Goal: Task Accomplishment & Management: Use online tool/utility

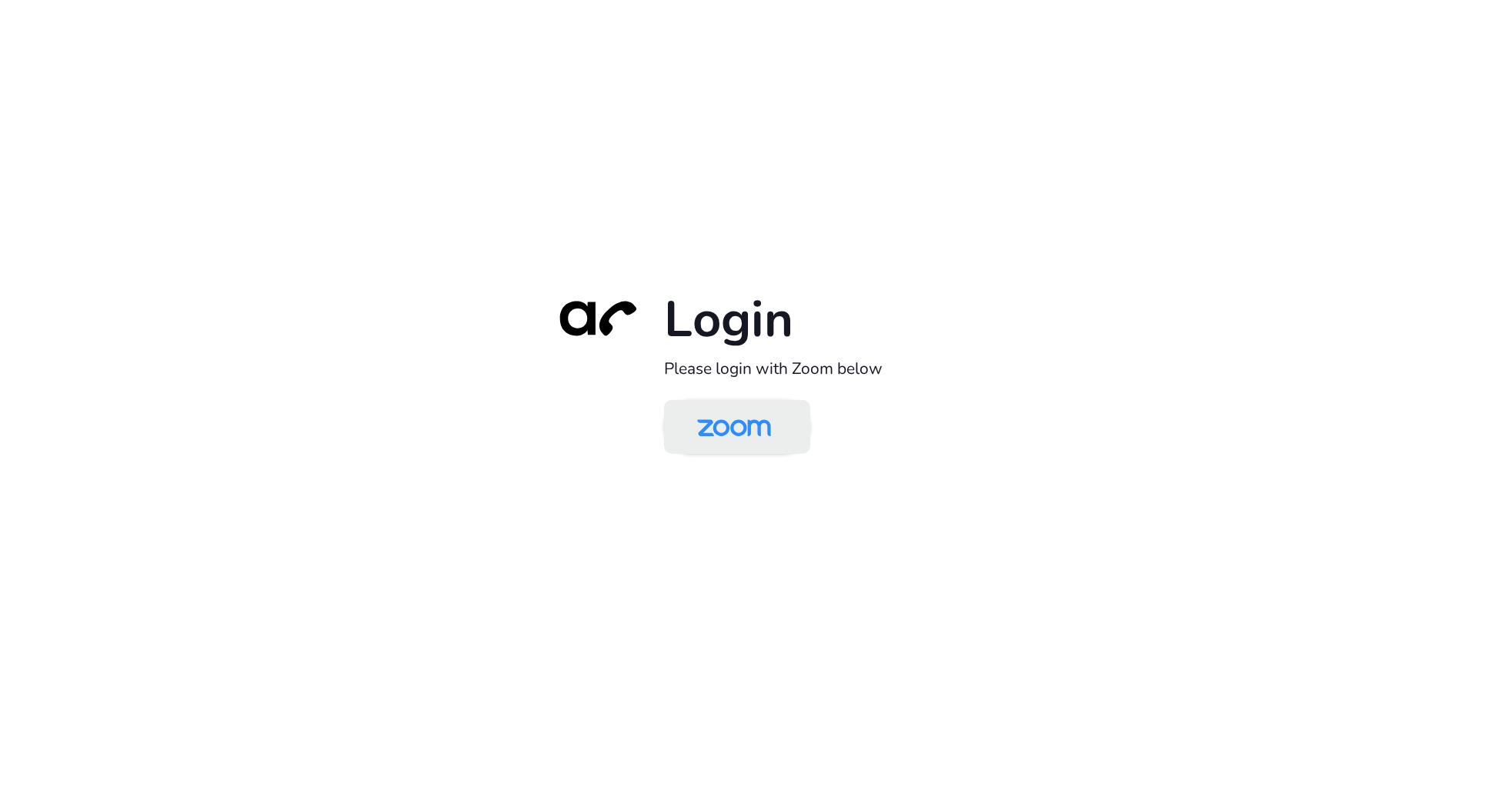
click at [776, 417] on img at bounding box center [734, 428] width 106 height 50
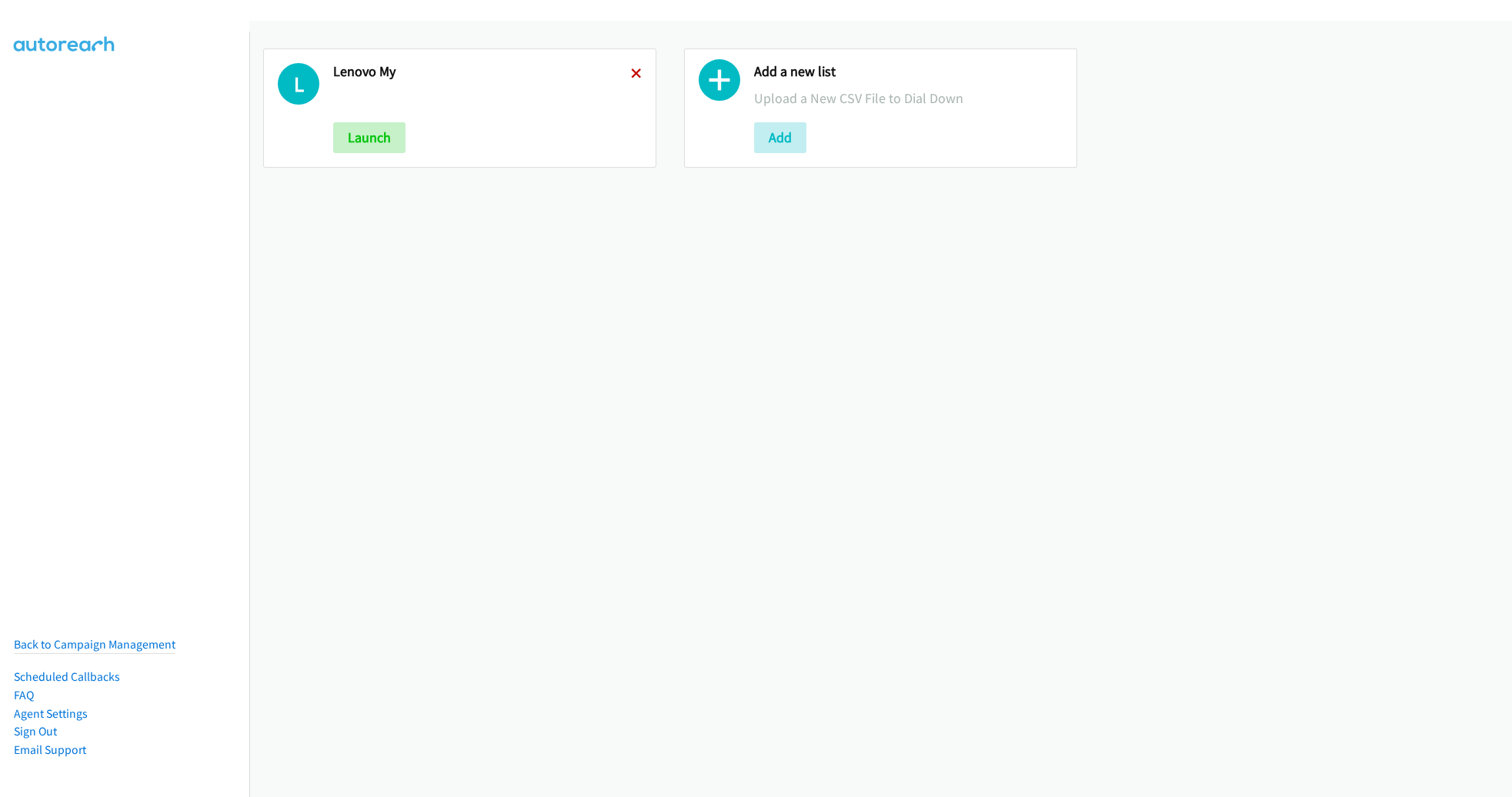
click at [631, 70] on icon at bounding box center [636, 75] width 11 height 11
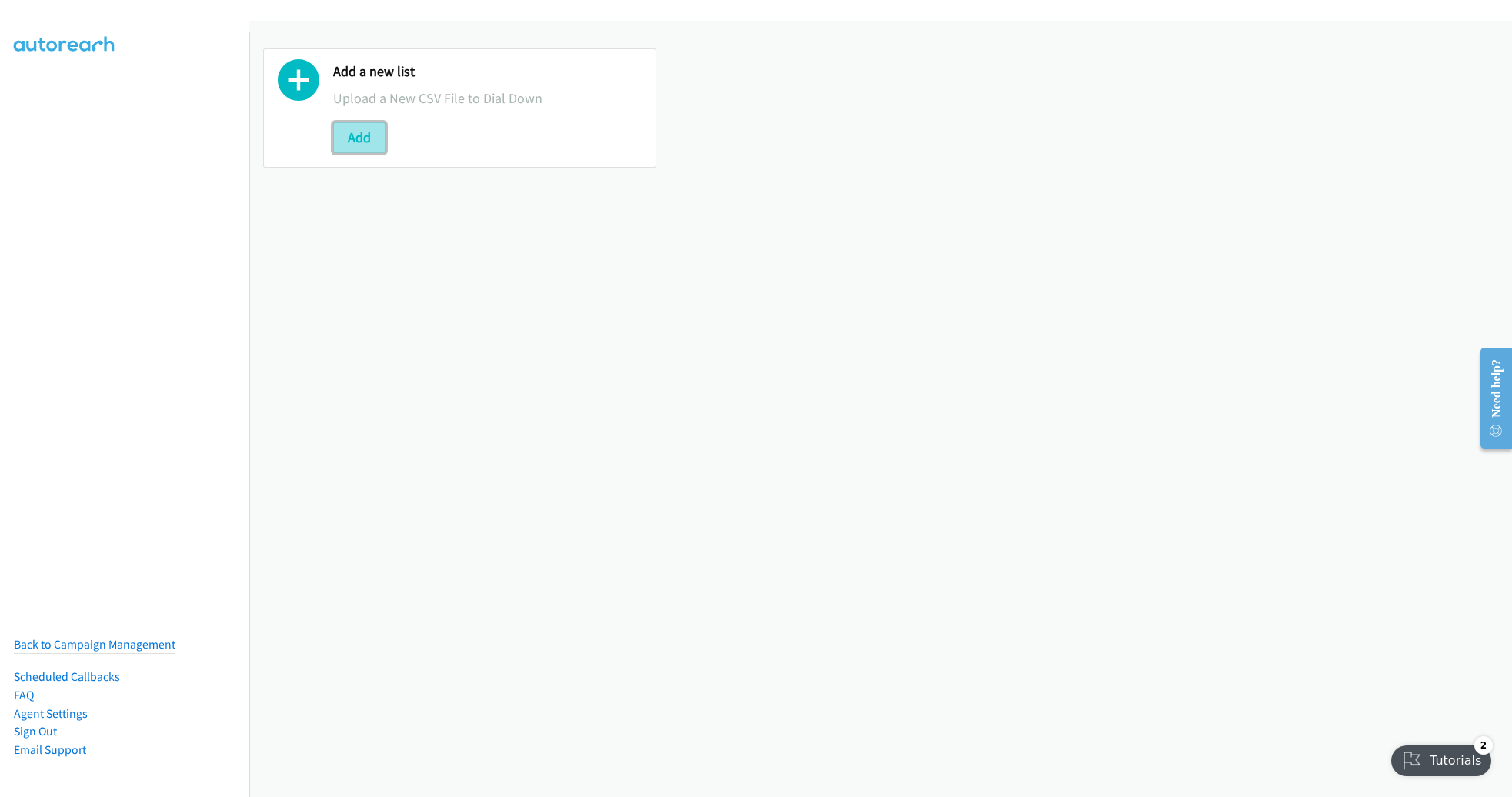
click at [366, 140] on button "Add" at bounding box center [359, 137] width 53 height 31
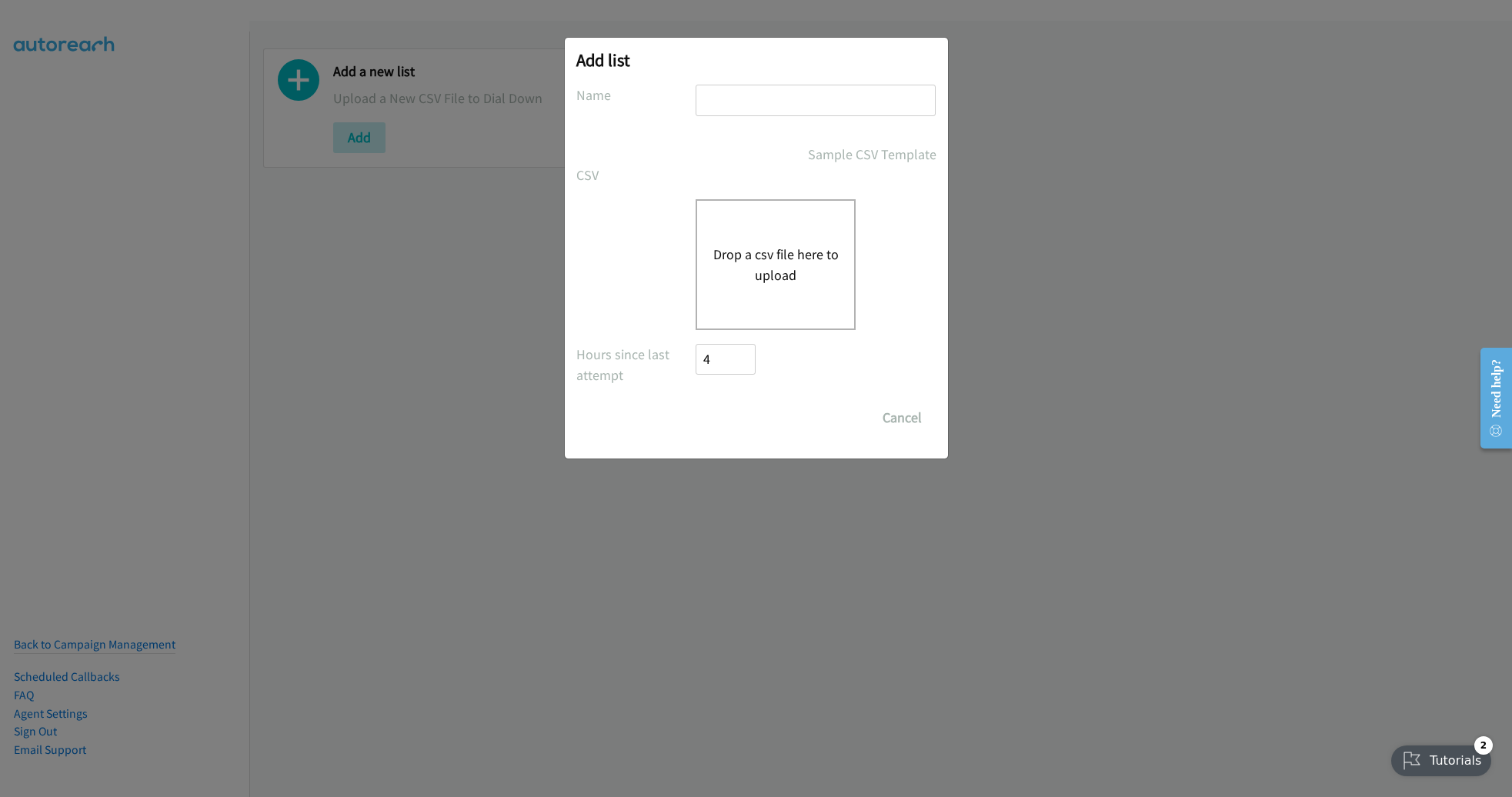
click at [815, 264] on button "Drop a csv file here to upload" at bounding box center [775, 264] width 126 height 42
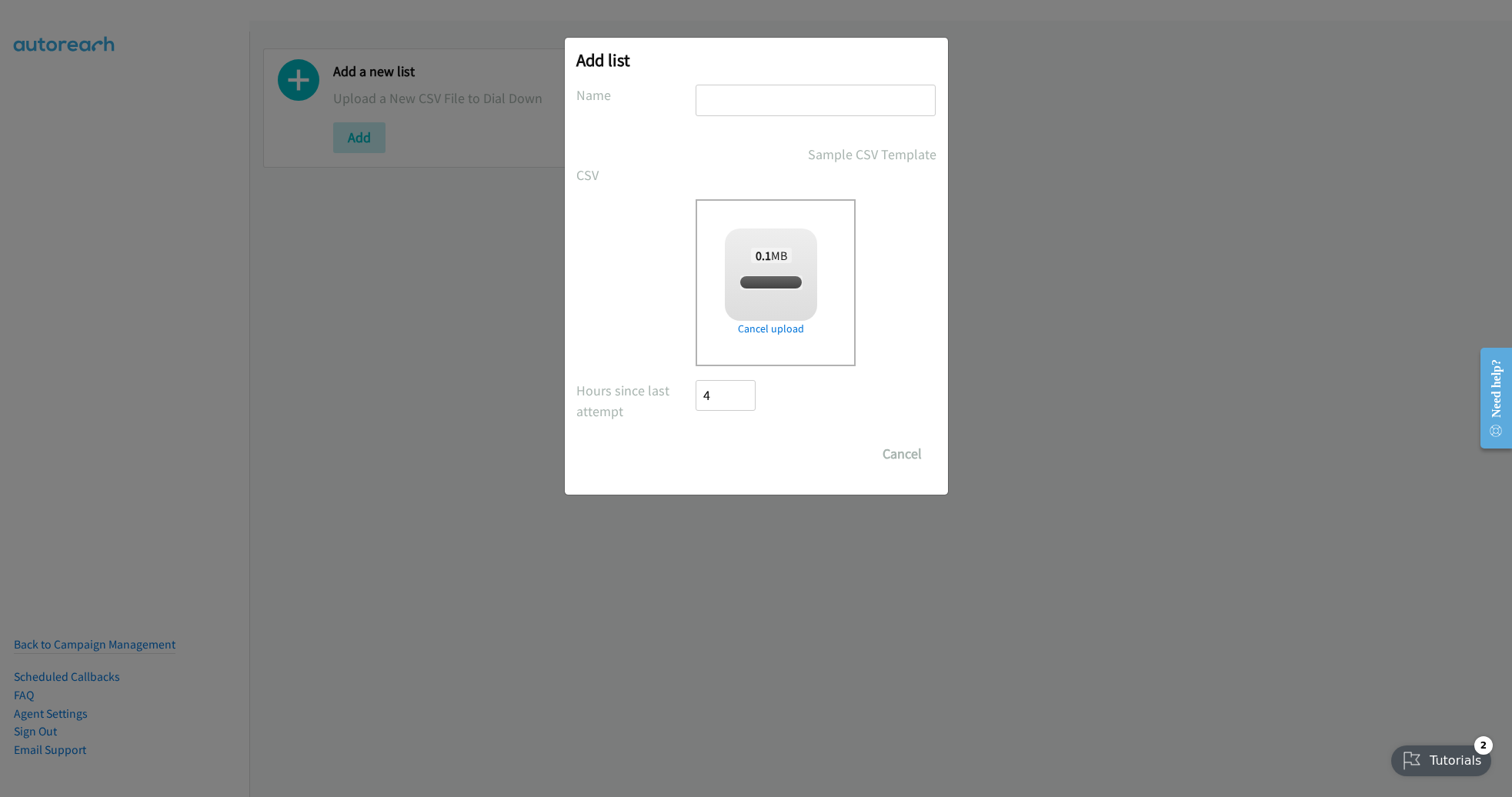
click at [742, 105] on input "text" at bounding box center [816, 100] width 240 height 31
checkbox input "true"
type input "PM"
click at [697, 439] on input "Save List" at bounding box center [737, 453] width 81 height 31
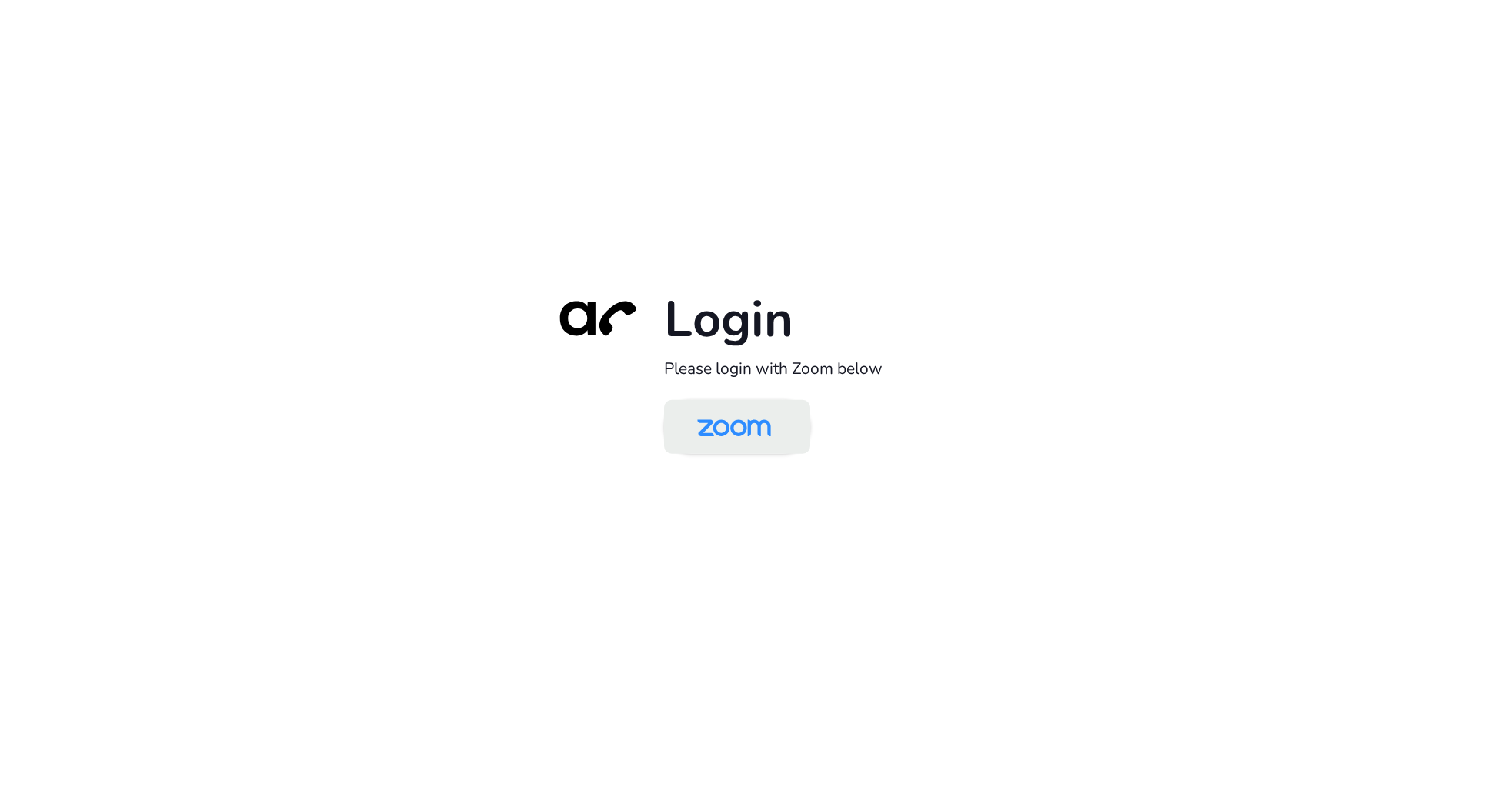
click at [741, 435] on img at bounding box center [734, 428] width 106 height 50
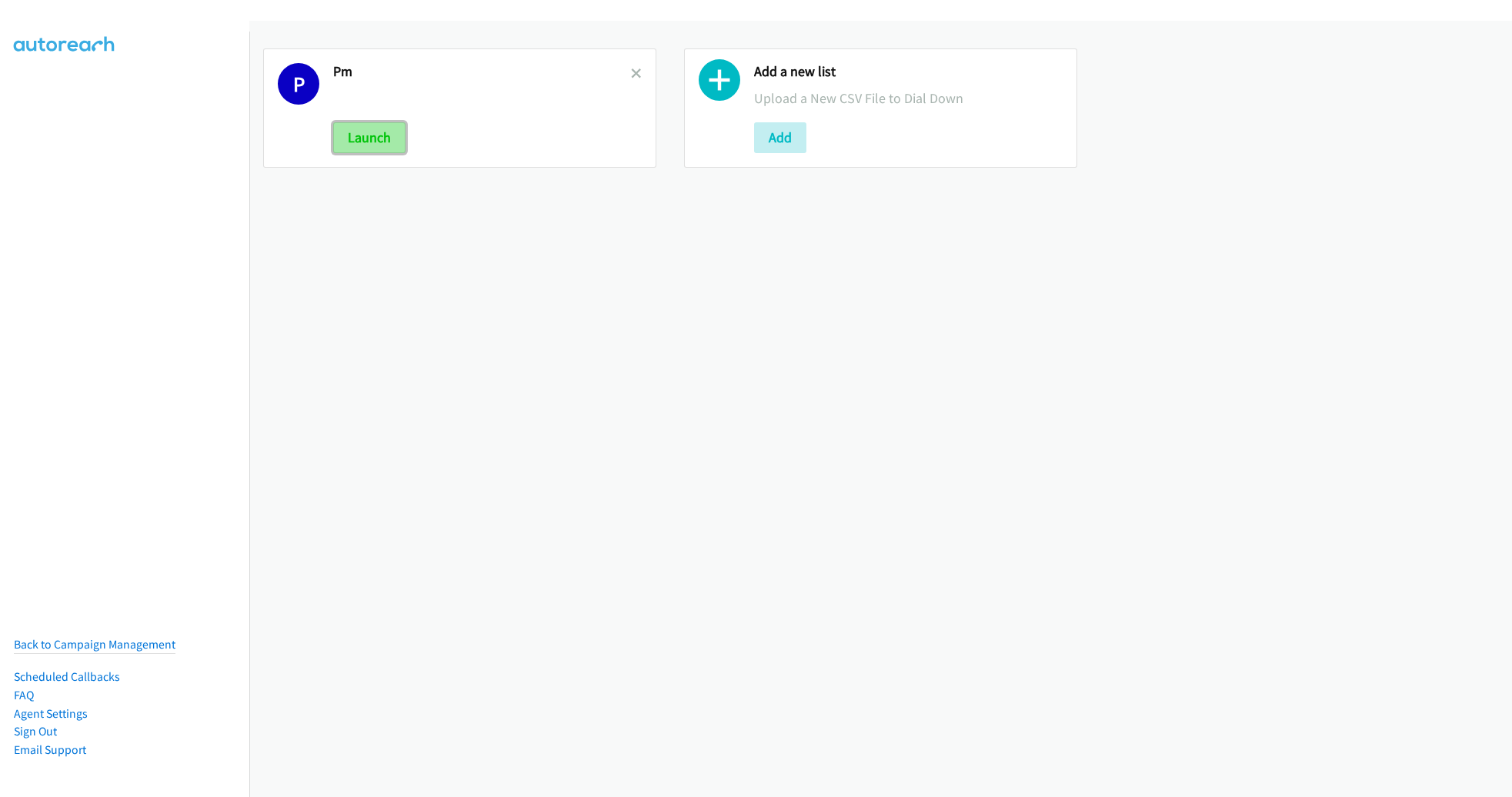
click at [355, 138] on button "Launch" at bounding box center [370, 137] width 72 height 31
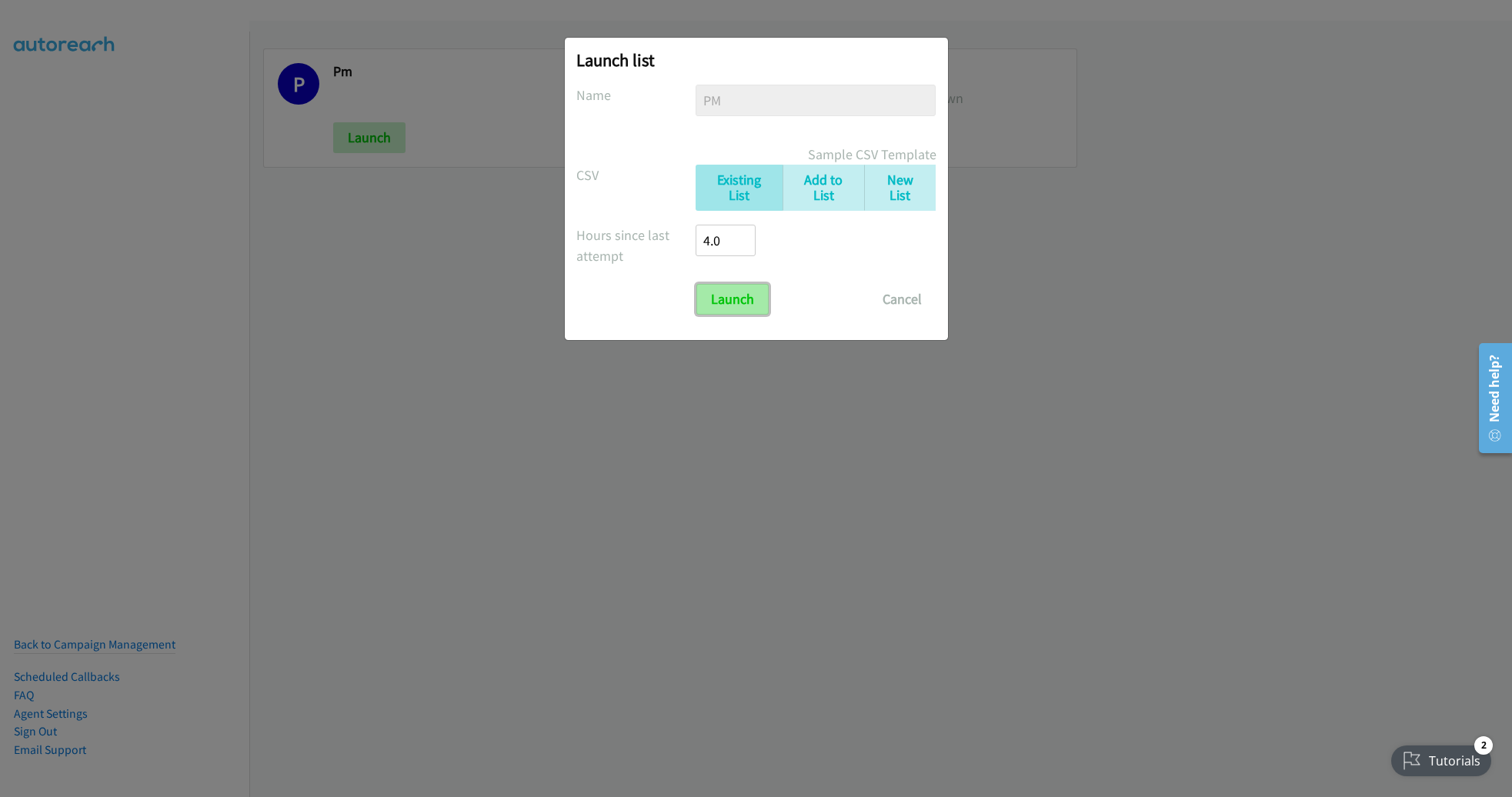
click at [720, 303] on input "Launch" at bounding box center [733, 299] width 72 height 31
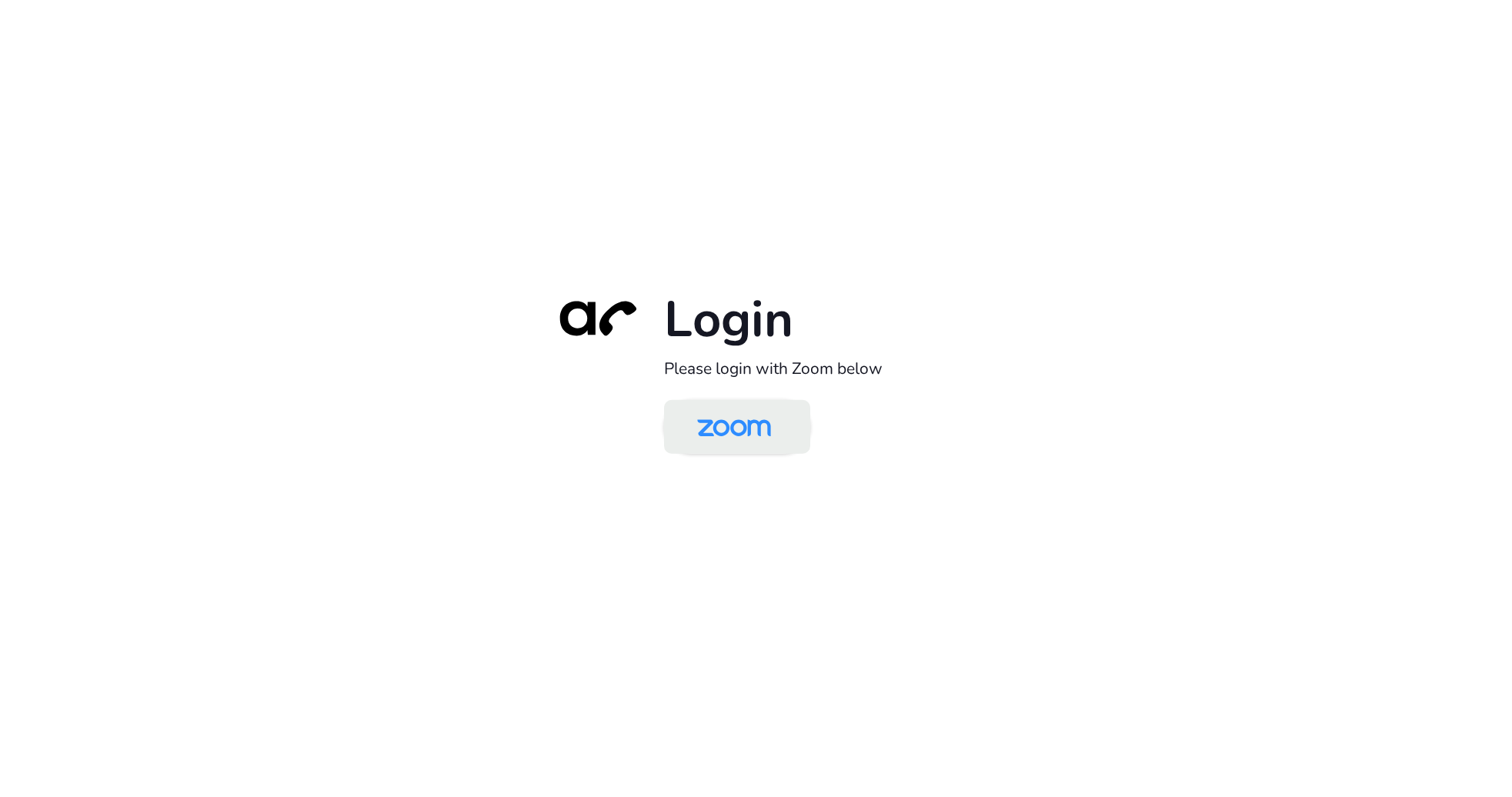
click at [738, 428] on img at bounding box center [734, 428] width 106 height 50
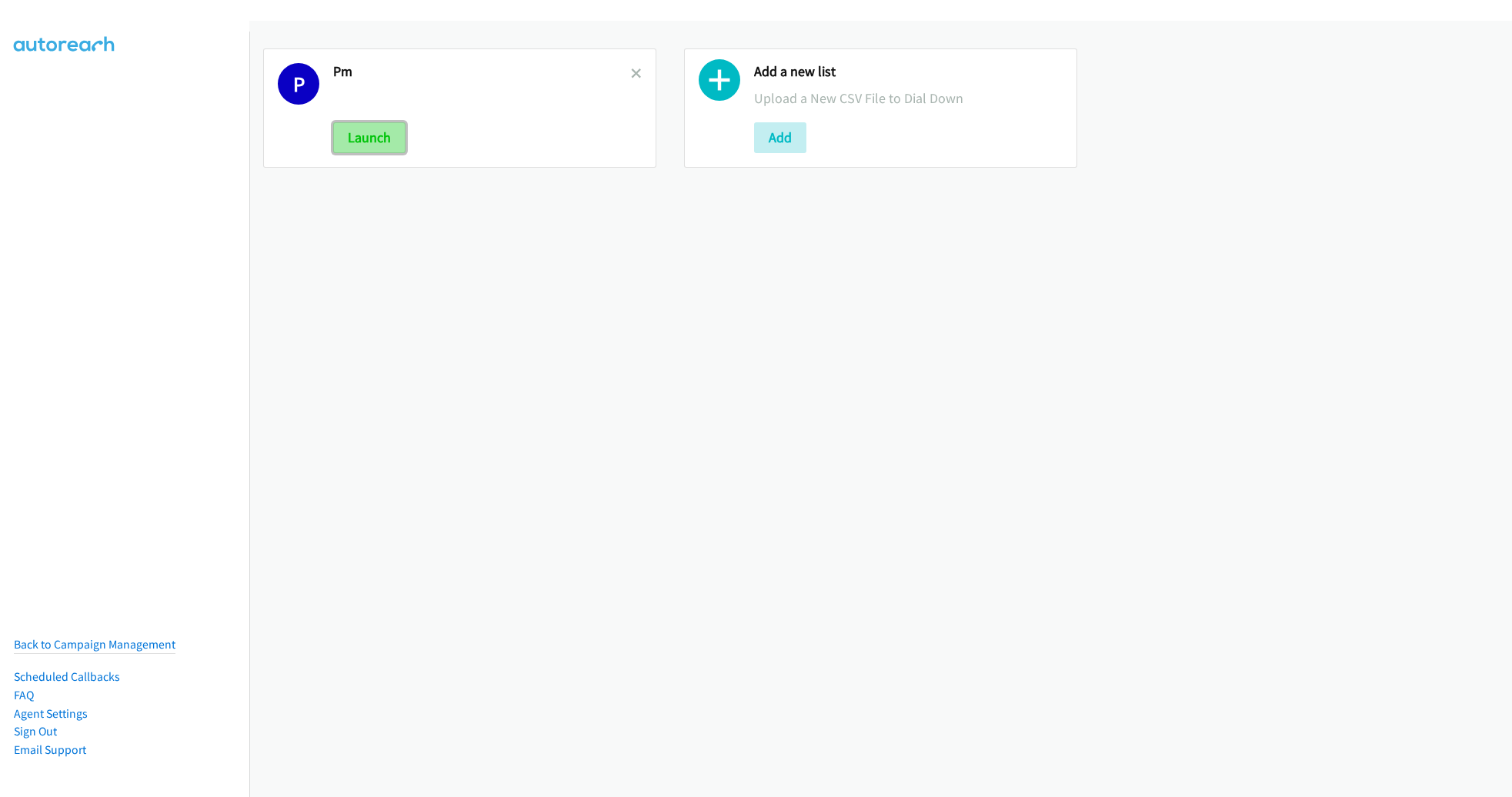
click at [383, 135] on button "Launch" at bounding box center [370, 137] width 72 height 31
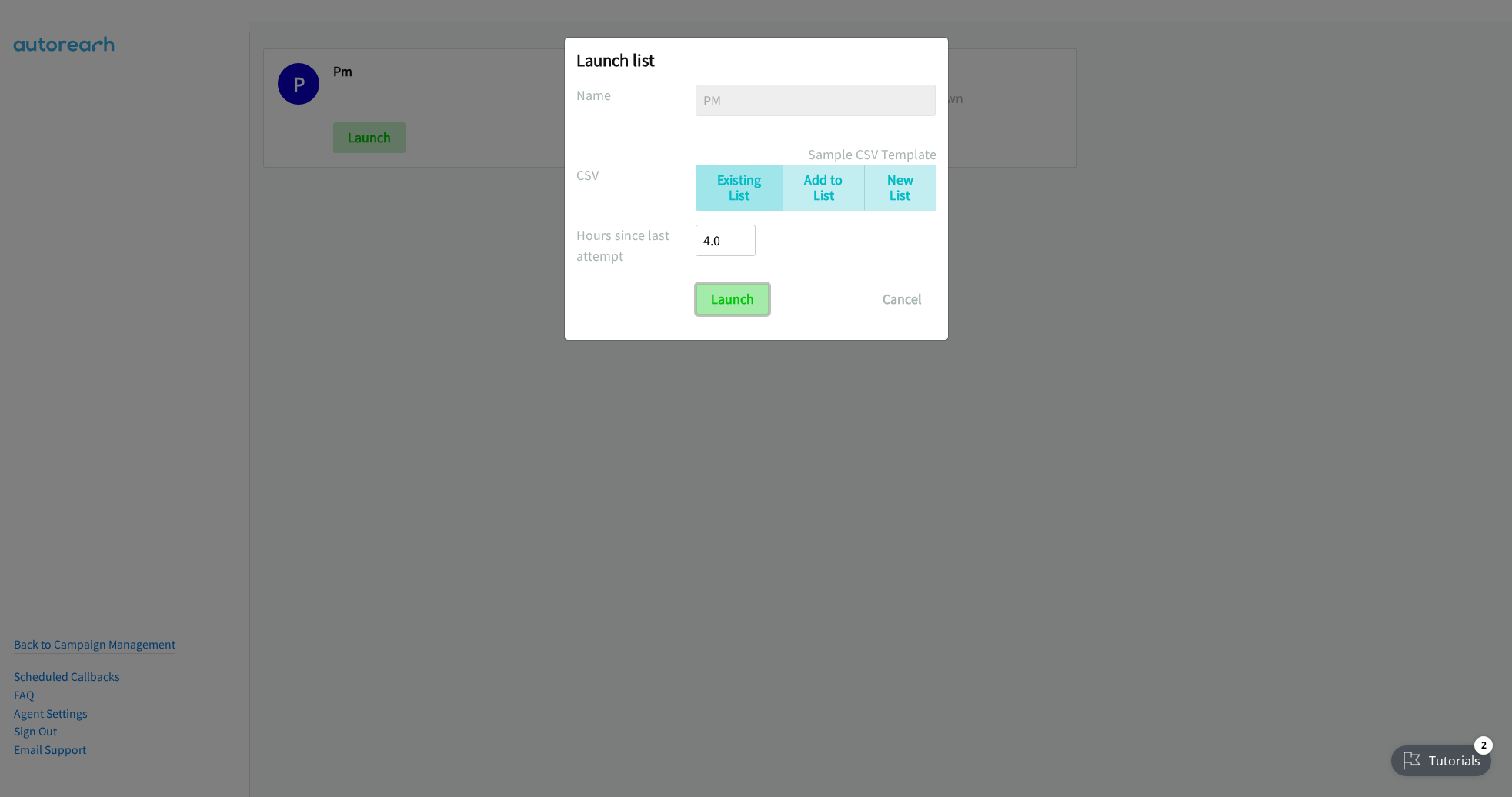
click at [731, 293] on input "Launch" at bounding box center [733, 299] width 72 height 31
